Goal: Use online tool/utility: Utilize a website feature to perform a specific function

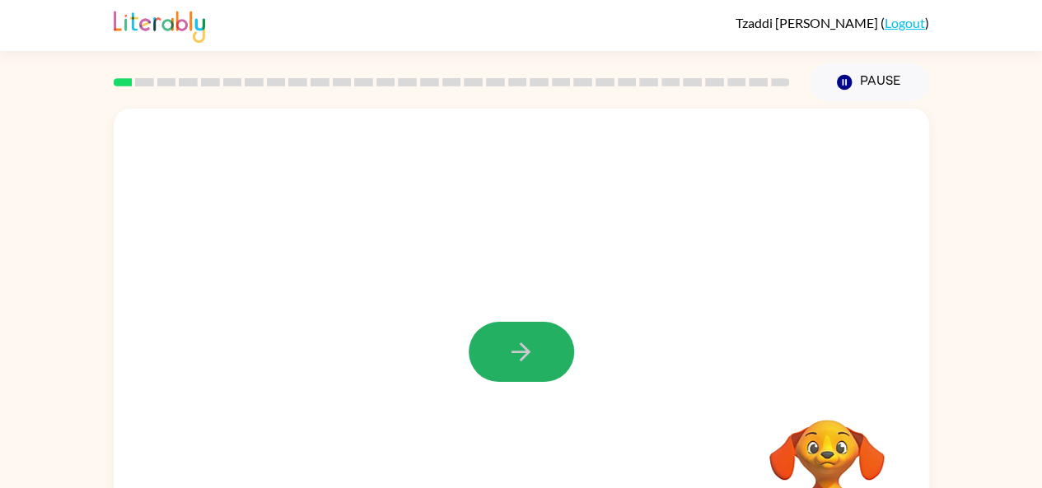
click at [528, 352] on icon "button" at bounding box center [520, 352] width 19 height 19
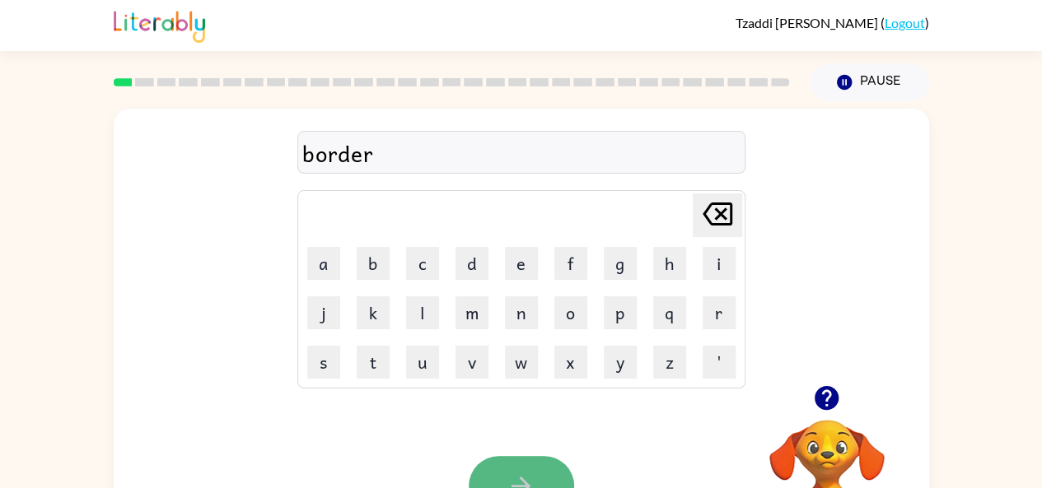
click at [527, 465] on button "button" at bounding box center [520, 486] width 105 height 60
click at [513, 467] on button "button" at bounding box center [520, 486] width 105 height 60
click at [530, 467] on button "button" at bounding box center [520, 486] width 105 height 60
click at [502, 467] on button "button" at bounding box center [520, 486] width 105 height 60
click at [505, 465] on button "button" at bounding box center [520, 486] width 105 height 60
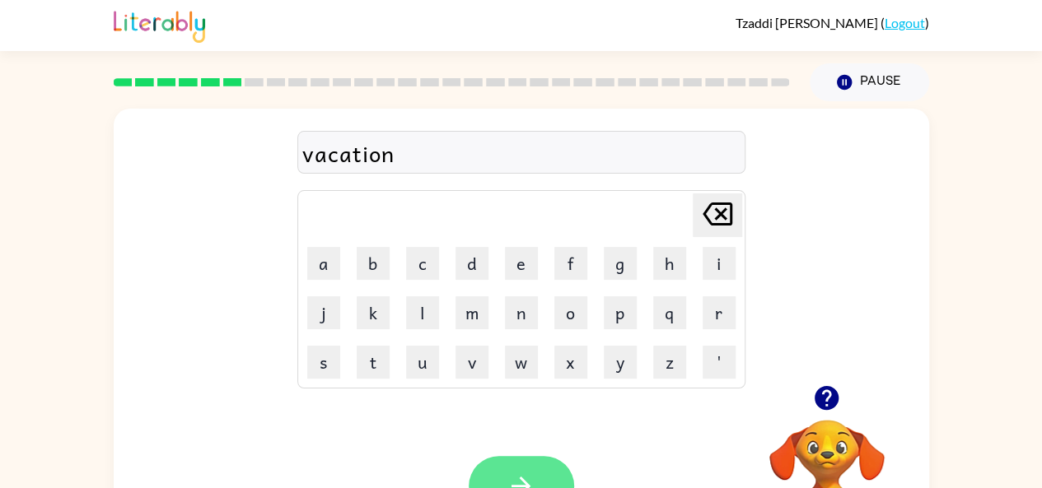
click at [515, 460] on button "button" at bounding box center [520, 486] width 105 height 60
click at [502, 466] on button "button" at bounding box center [520, 486] width 105 height 60
click at [524, 462] on button "button" at bounding box center [520, 486] width 105 height 60
click at [720, 213] on icon at bounding box center [717, 214] width 30 height 23
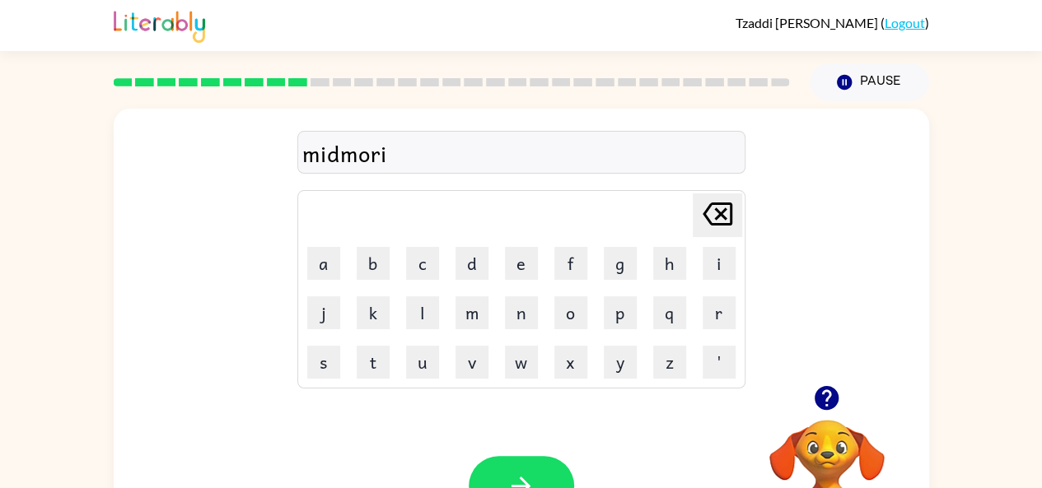
click at [715, 213] on icon "[PERSON_NAME] last character input" at bounding box center [717, 214] width 40 height 40
type button "delete"
click at [532, 460] on button "button" at bounding box center [520, 486] width 105 height 60
click at [513, 465] on button "button" at bounding box center [520, 486] width 105 height 60
click at [490, 468] on button "button" at bounding box center [520, 486] width 105 height 60
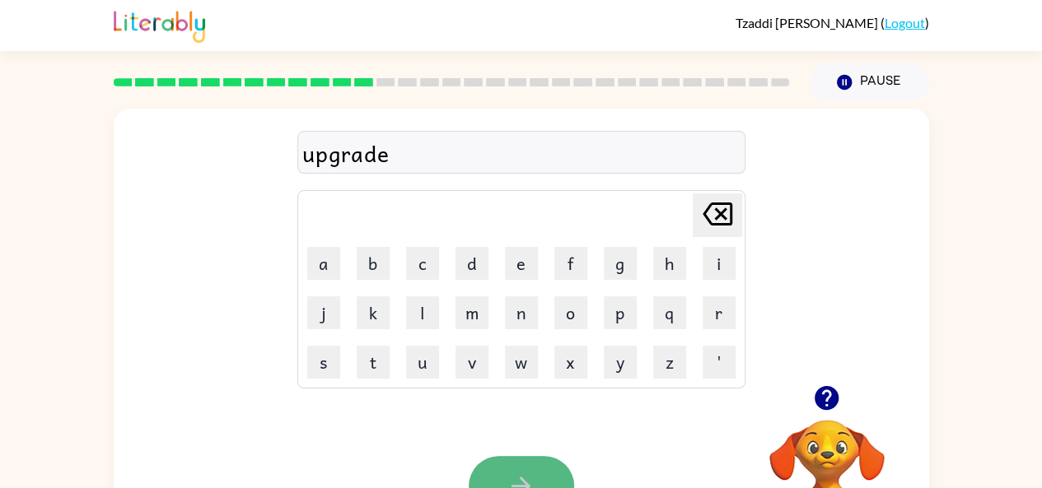
click at [510, 461] on button "button" at bounding box center [520, 486] width 105 height 60
click at [502, 464] on button "button" at bounding box center [520, 486] width 105 height 60
click at [511, 459] on button "button" at bounding box center [520, 486] width 105 height 60
click at [533, 464] on button "button" at bounding box center [520, 486] width 105 height 60
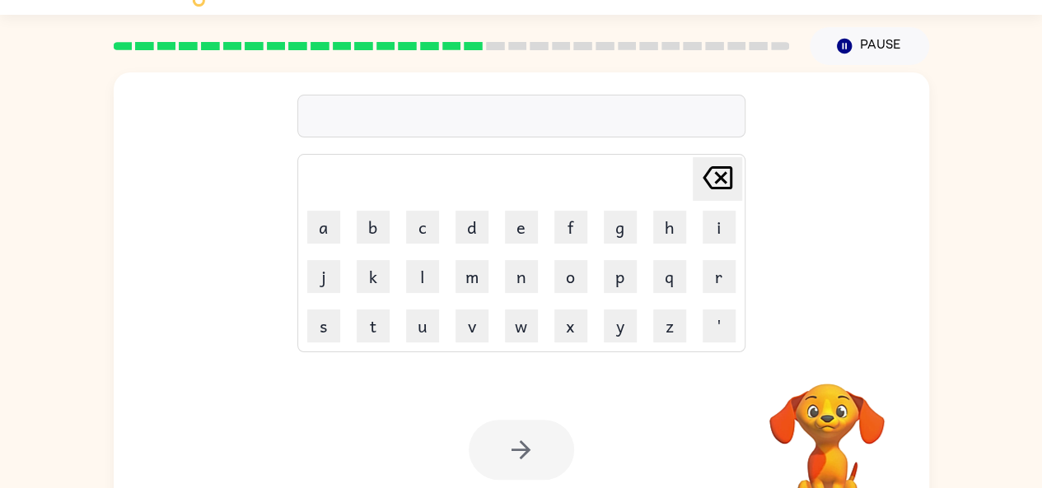
scroll to position [36, 0]
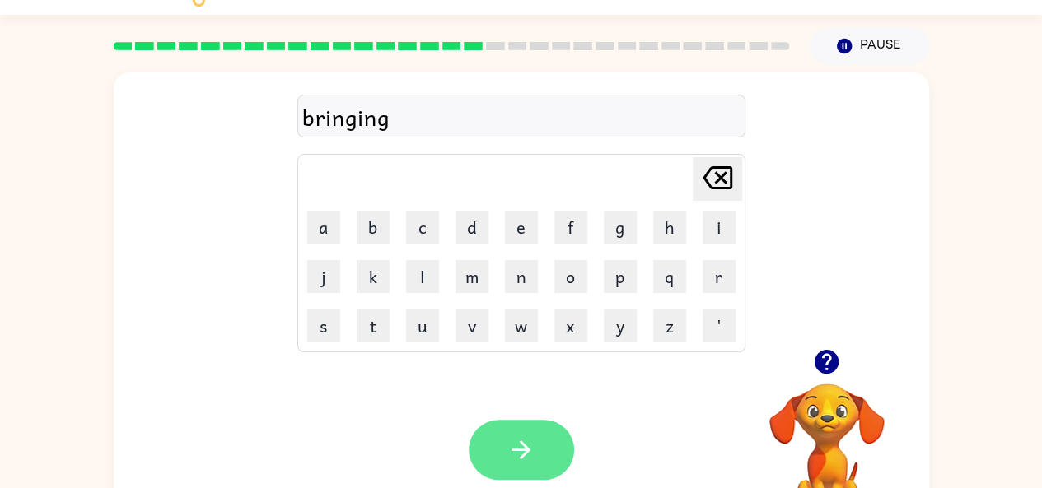
click at [499, 440] on button "button" at bounding box center [520, 450] width 105 height 60
click at [504, 439] on button "button" at bounding box center [520, 450] width 105 height 60
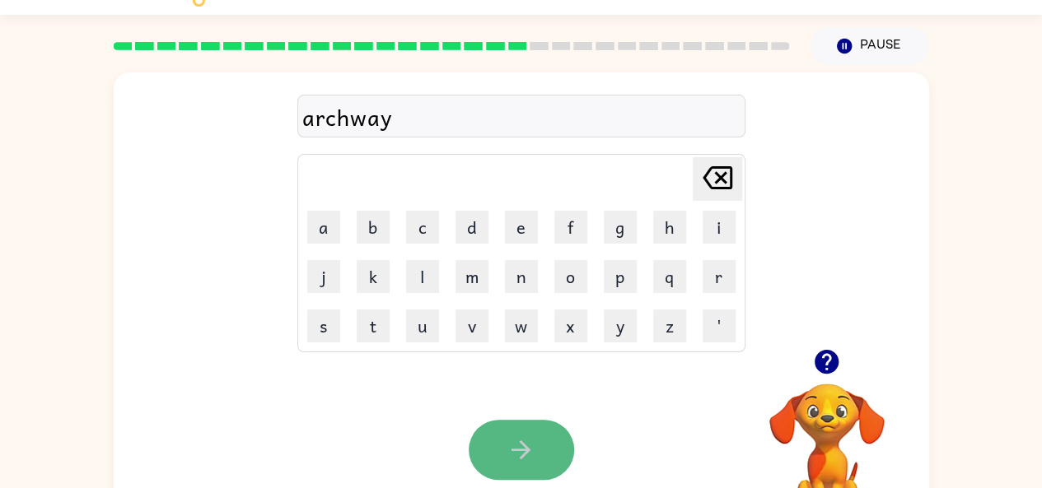
click at [490, 436] on button "button" at bounding box center [520, 450] width 105 height 60
click at [524, 459] on icon "button" at bounding box center [520, 450] width 29 height 29
click at [521, 440] on icon "button" at bounding box center [520, 450] width 29 height 29
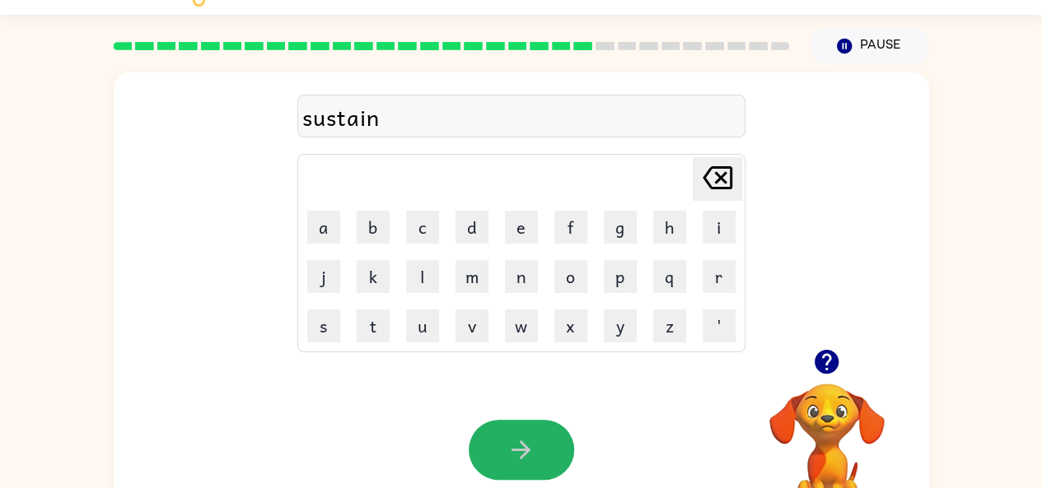
click at [525, 445] on icon "button" at bounding box center [520, 449] width 19 height 19
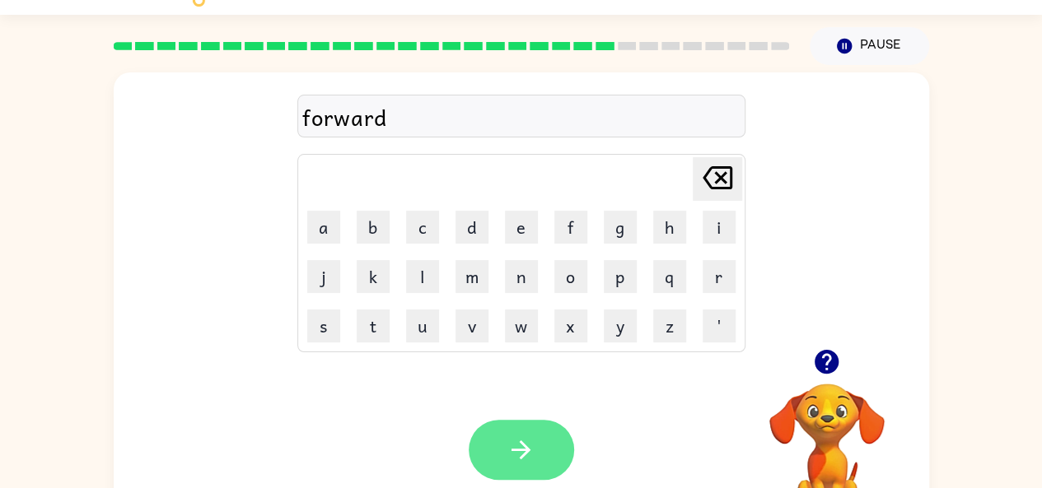
drag, startPoint x: 525, startPoint y: 445, endPoint x: 507, endPoint y: 436, distance: 20.3
drag, startPoint x: 507, startPoint y: 436, endPoint x: 470, endPoint y: 437, distance: 37.1
click at [470, 437] on div at bounding box center [520, 450] width 105 height 60
click at [470, 437] on button "button" at bounding box center [520, 450] width 105 height 60
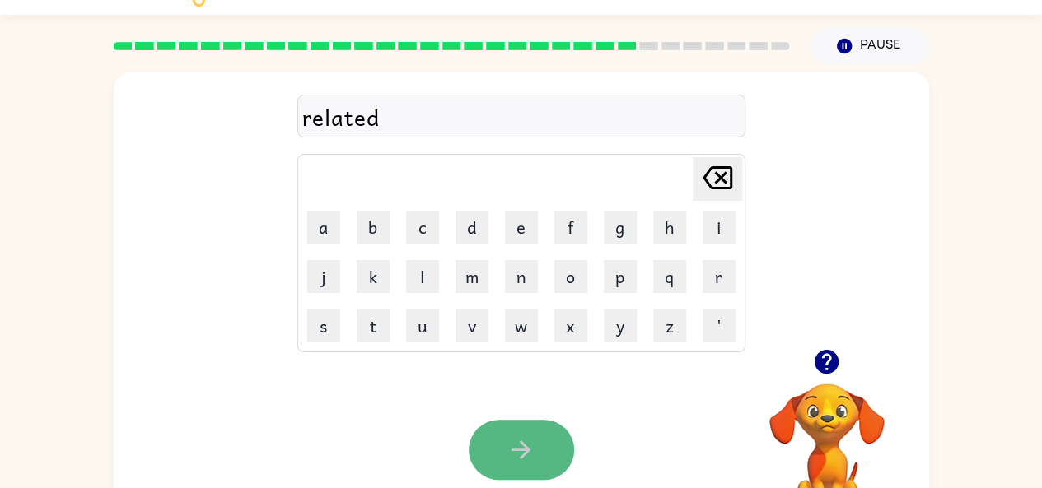
click at [479, 440] on button "button" at bounding box center [520, 450] width 105 height 60
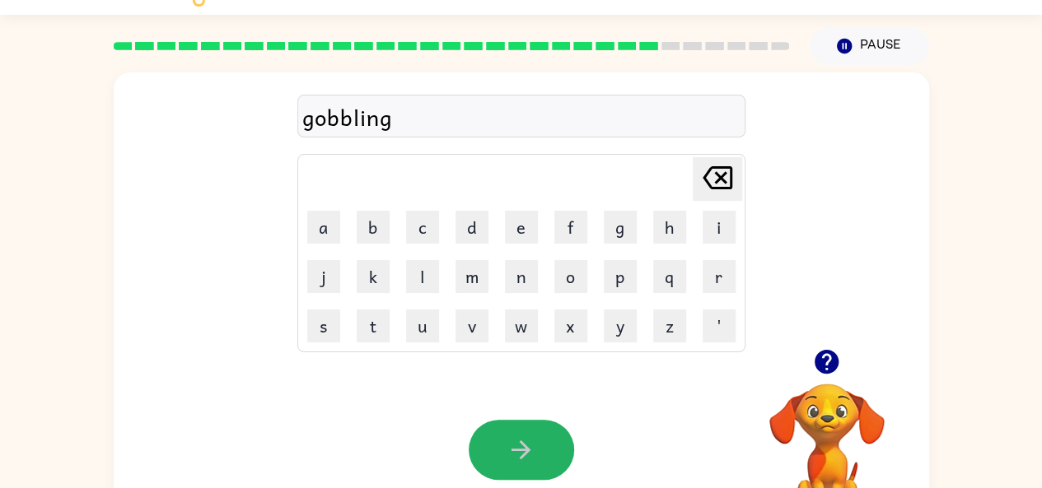
click at [479, 440] on button "button" at bounding box center [520, 450] width 105 height 60
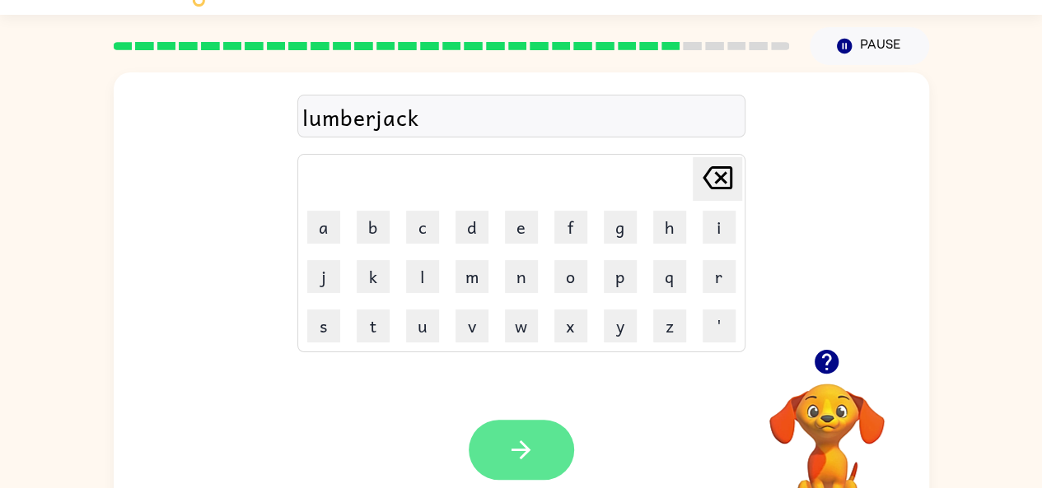
click at [497, 444] on button "button" at bounding box center [520, 450] width 105 height 60
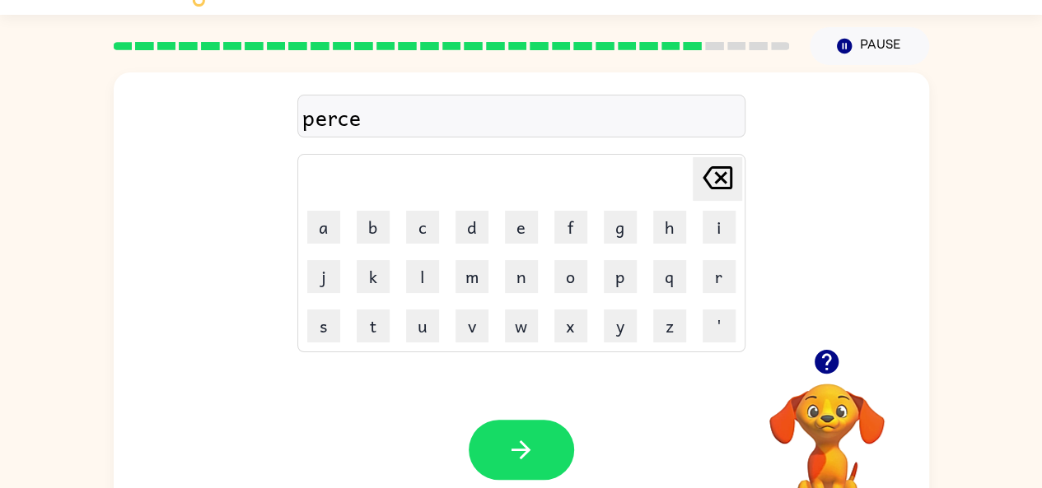
click at [715, 173] on icon at bounding box center [717, 177] width 30 height 23
type button "delete"
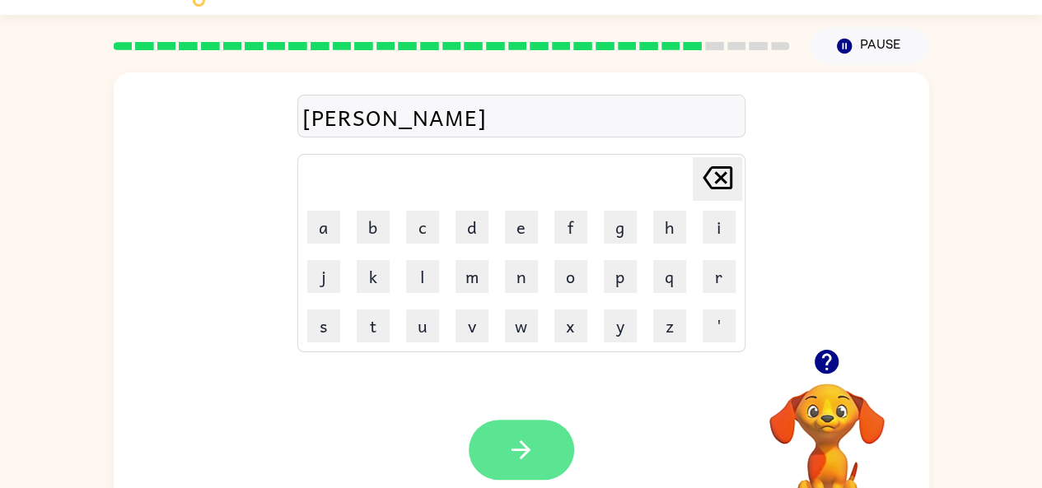
click at [513, 439] on icon "button" at bounding box center [520, 450] width 29 height 29
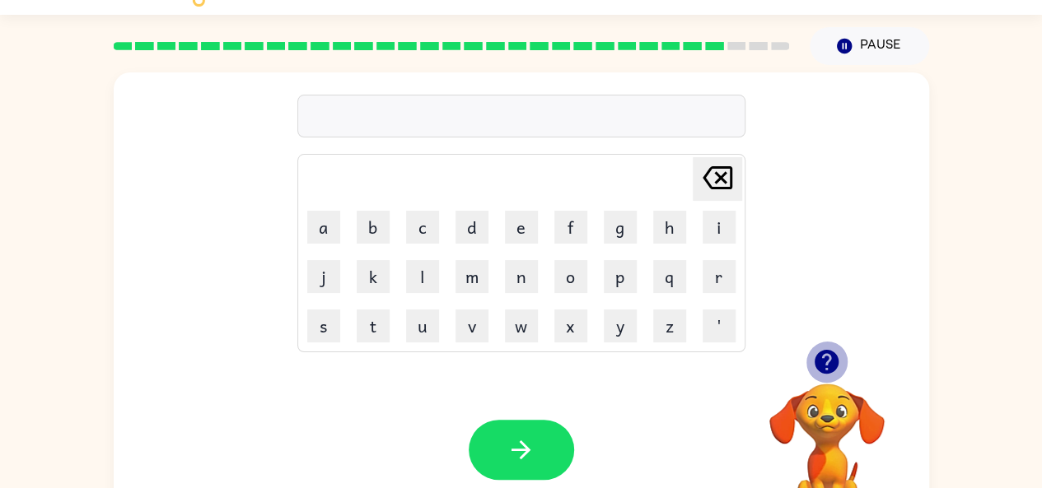
click at [824, 360] on icon "button" at bounding box center [826, 362] width 24 height 24
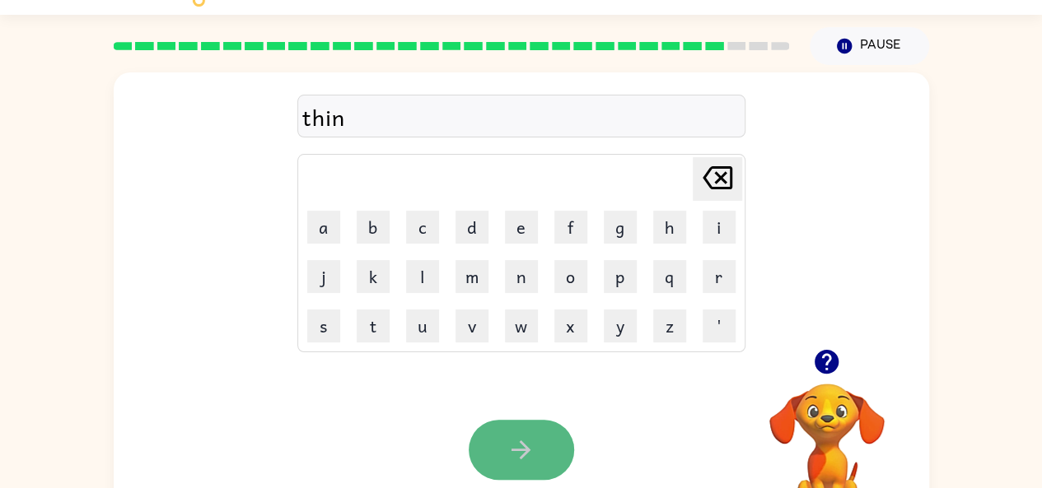
click at [525, 444] on icon "button" at bounding box center [520, 450] width 29 height 29
click at [499, 429] on button "button" at bounding box center [520, 450] width 105 height 60
click at [513, 437] on icon "button" at bounding box center [520, 450] width 29 height 29
